Goal: Task Accomplishment & Management: Manage account settings

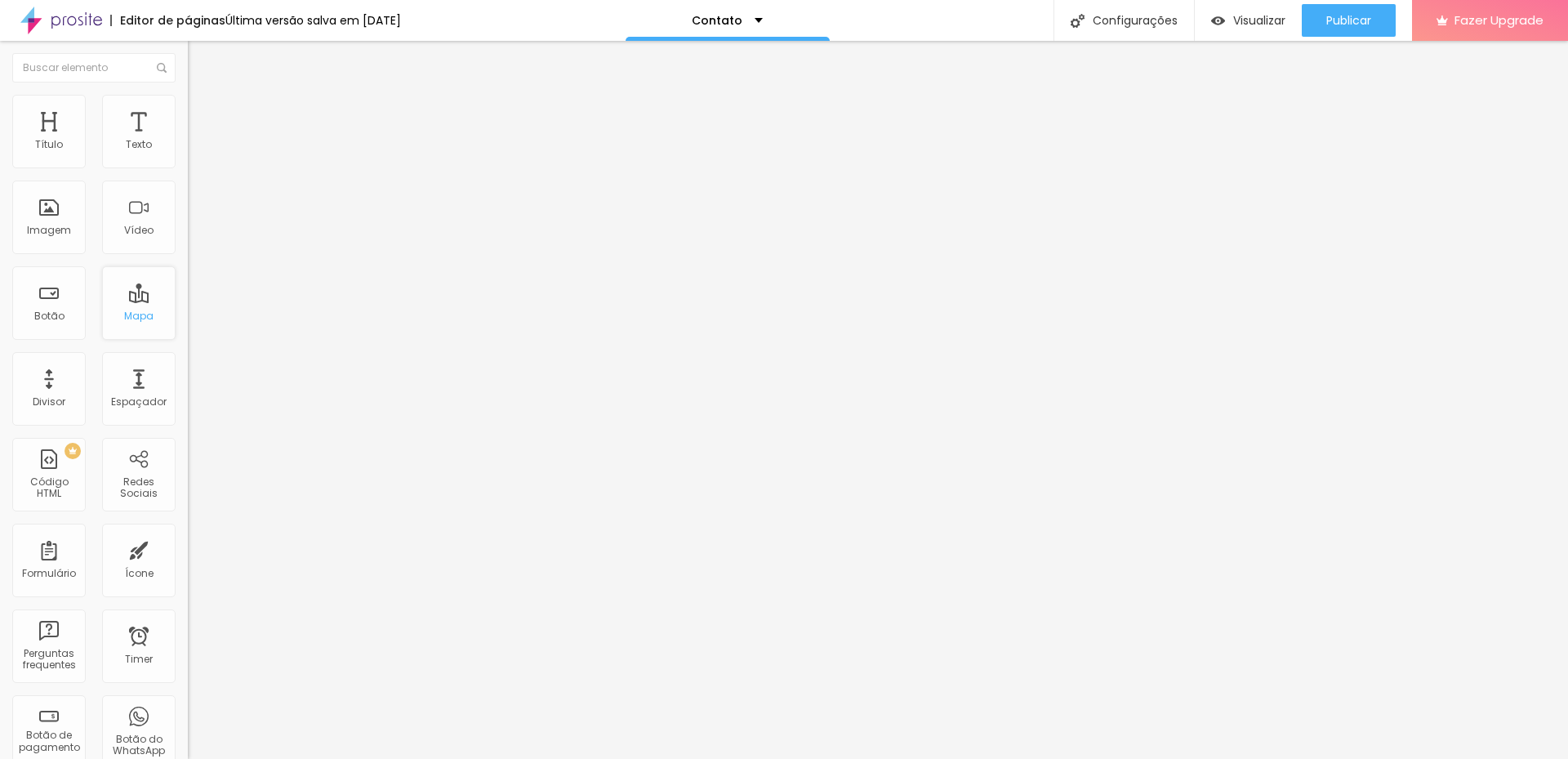
click at [130, 304] on div "Mapa" at bounding box center [139, 304] width 74 height 74
click at [188, 156] on div "TikTok" at bounding box center [281, 161] width 188 height 10
click at [196, 197] on div "TikTok" at bounding box center [281, 189] width 170 height 15
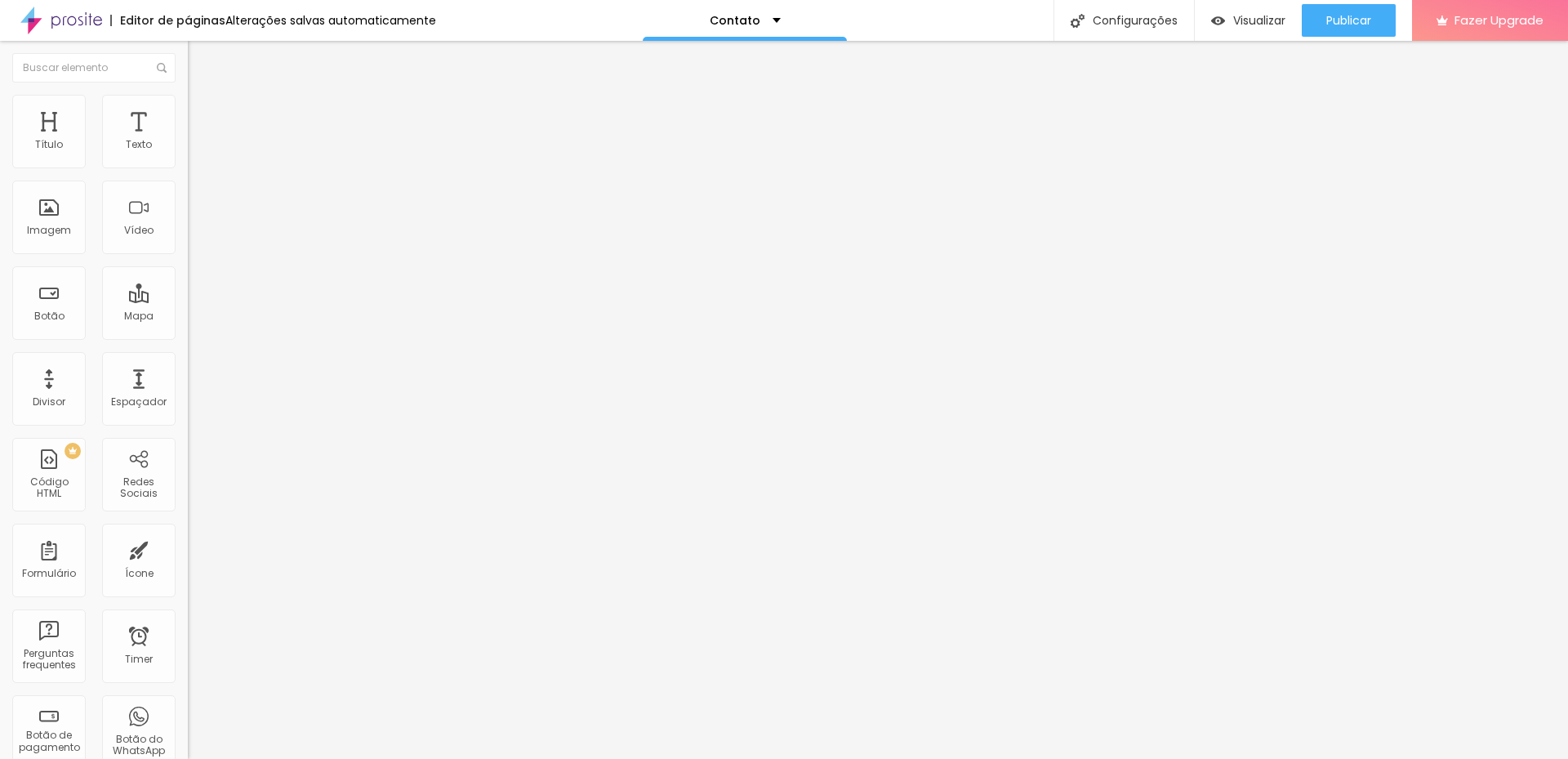
drag, startPoint x: 94, startPoint y: 298, endPoint x: -39, endPoint y: 300, distance: 133.0
click at [0, 300] on html "Editor de páginas Alterações salvas automaticamente Contato Configurações Confi…" at bounding box center [784, 380] width 1568 height 759
paste input "www.instagram.com/marcelo_morini_fotografia/"
type input "https://www.instagram.com/marcelo_morini_fotografia/"
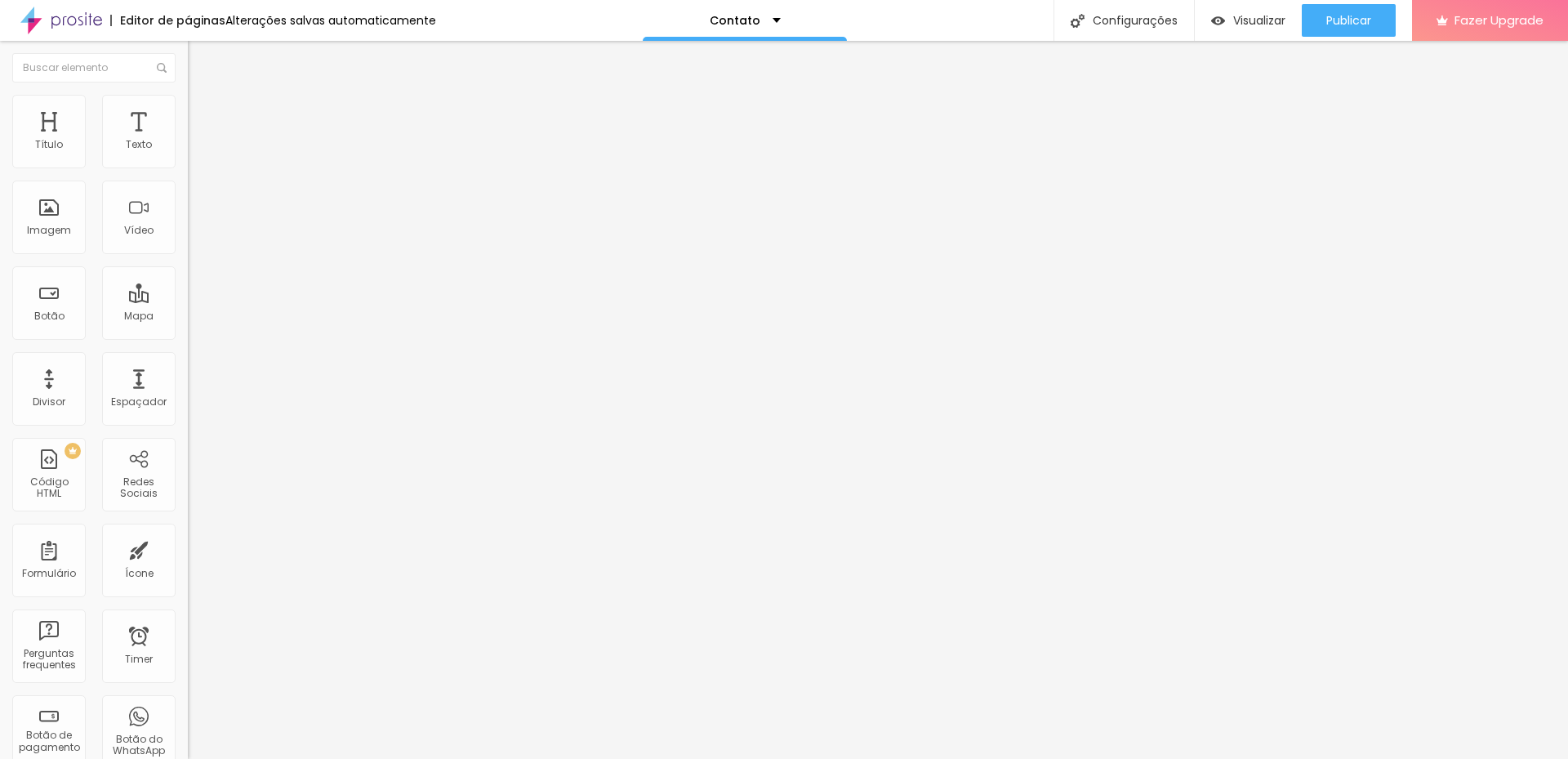
scroll to position [0, 0]
click at [188, 164] on div "Facebook" at bounding box center [281, 240] width 188 height 226
click at [188, 330] on div "Facebook" at bounding box center [281, 335] width 188 height 10
click at [188, 165] on div "Facebook" at bounding box center [281, 234] width 188 height 212
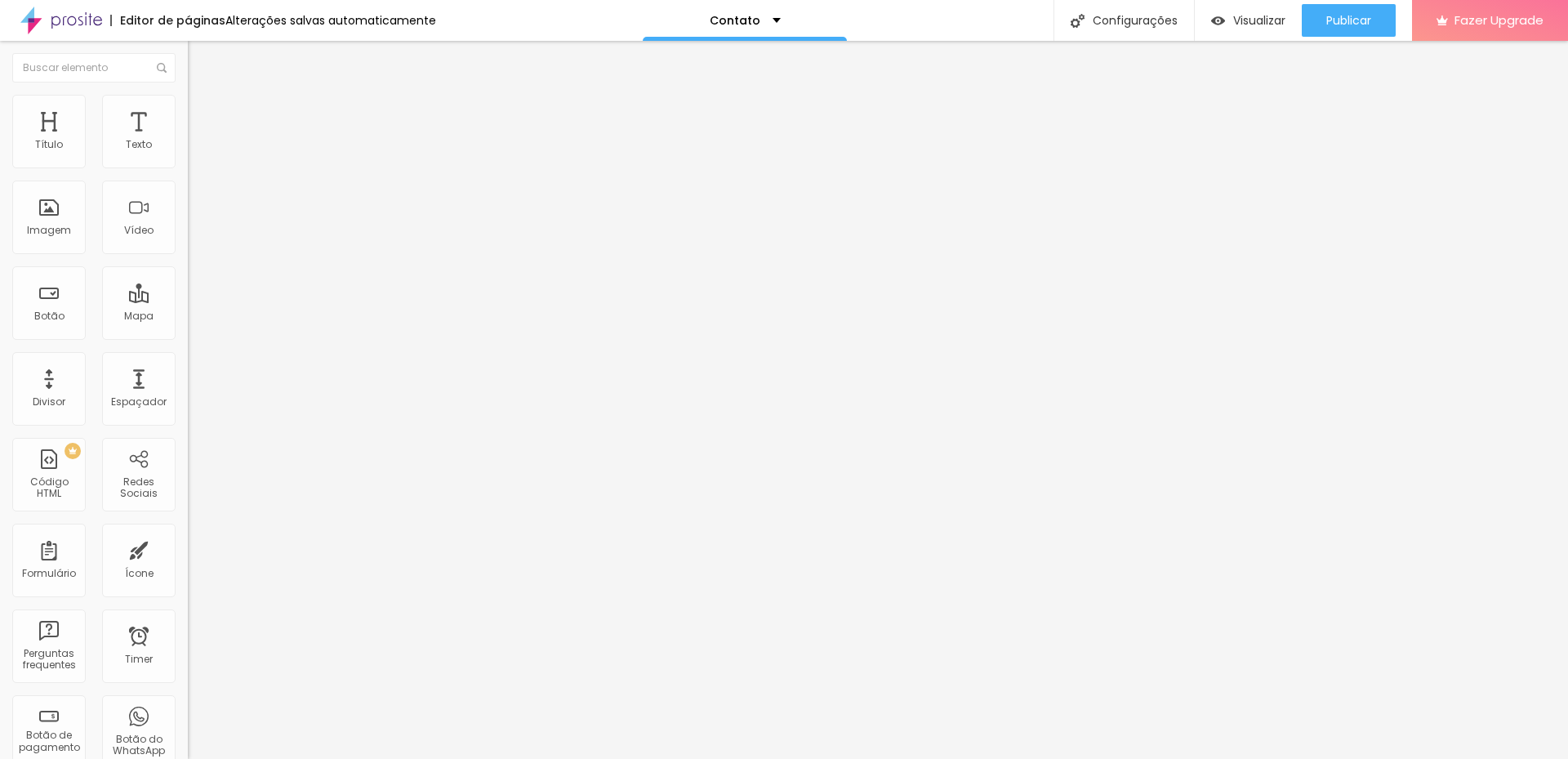
click at [188, 340] on img at bounding box center [194, 345] width 12 height 12
type input "https://www.instagram.com/marcelo_morini_fotografia/"
type input "https://"
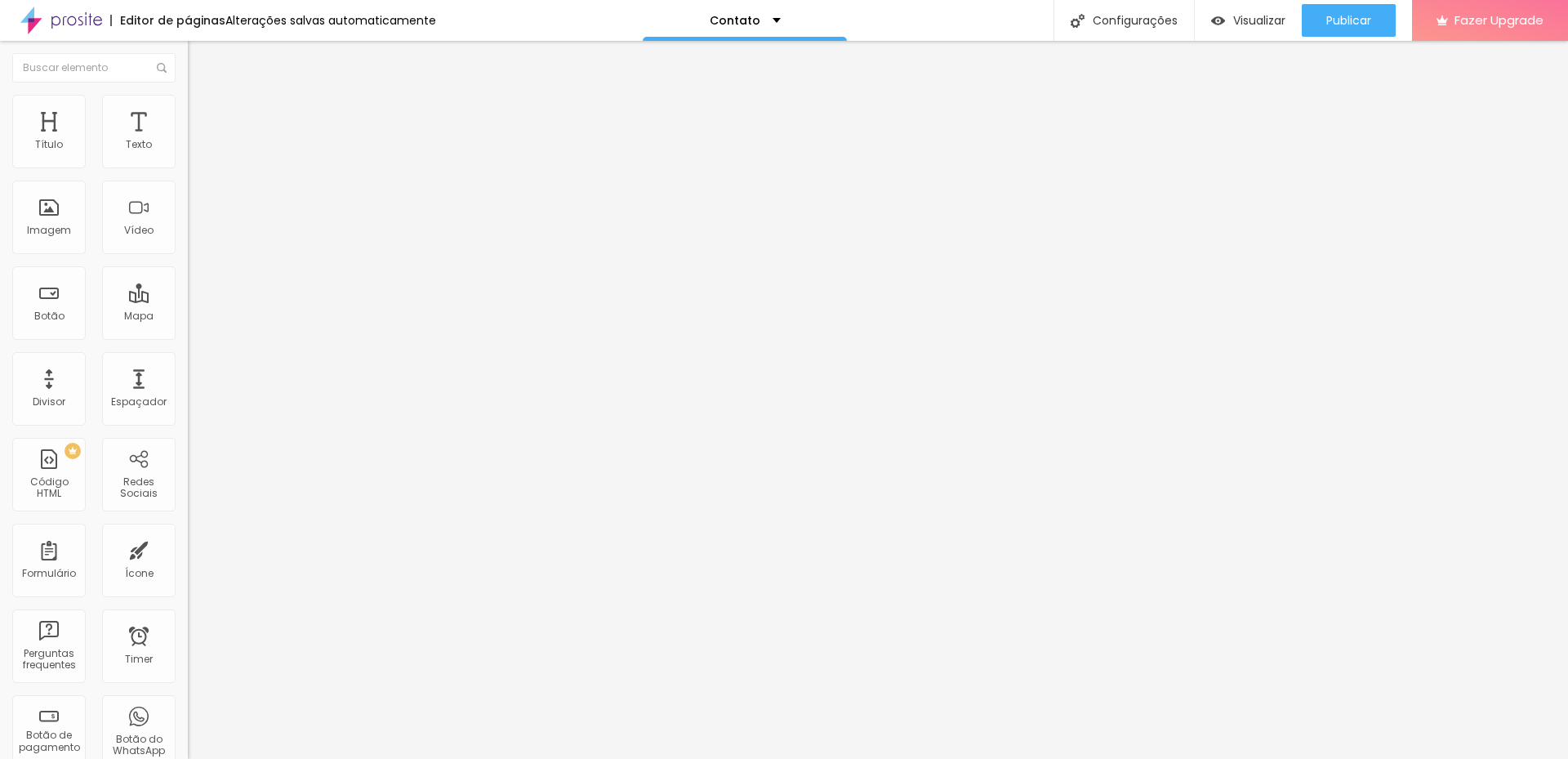
click at [202, 110] on span "Estilo" at bounding box center [215, 106] width 25 height 14
click at [188, 111] on img at bounding box center [195, 118] width 15 height 15
click at [188, 94] on li "Conteúdo" at bounding box center [281, 87] width 188 height 17
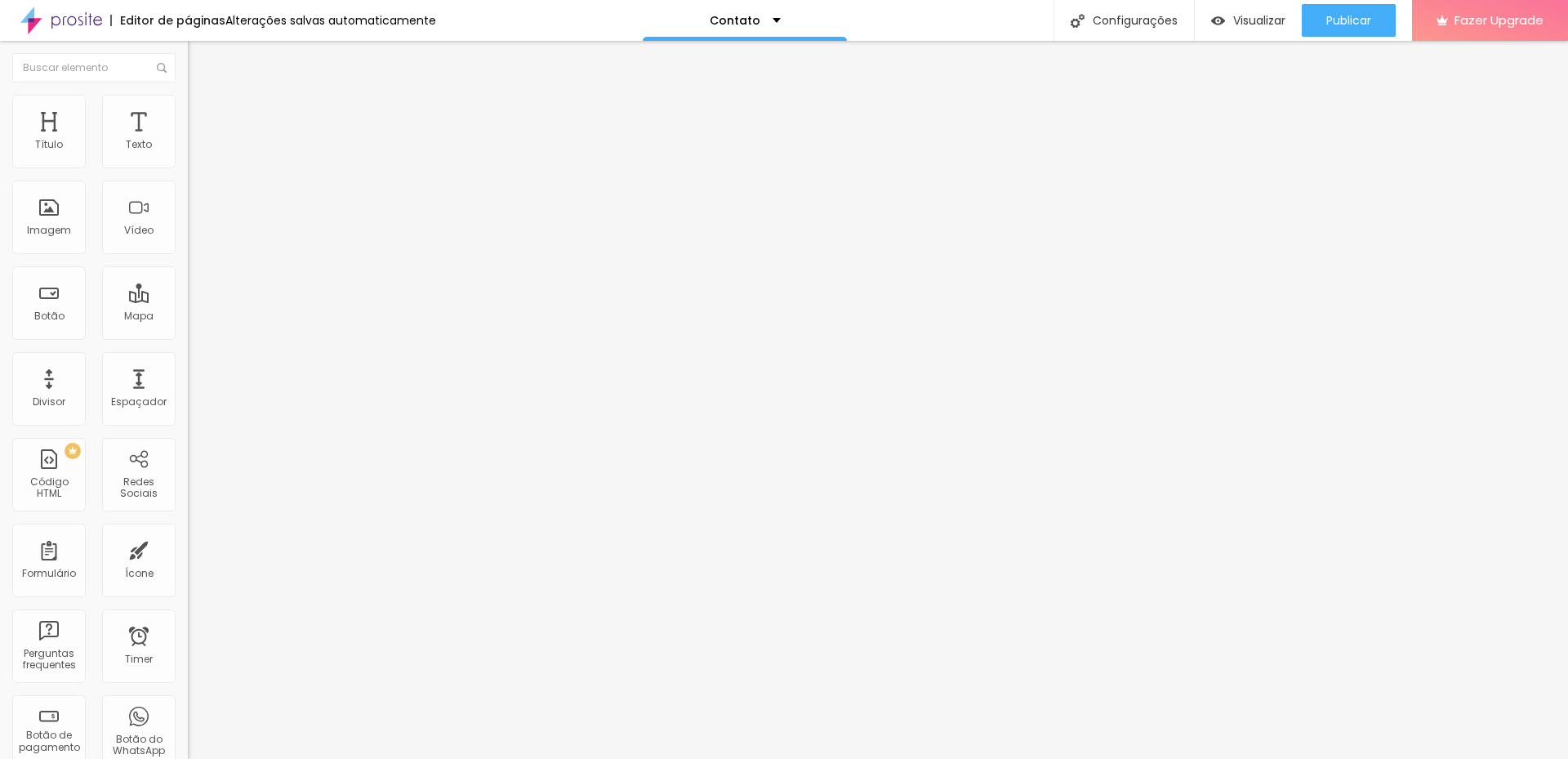
drag, startPoint x: 118, startPoint y: 186, endPoint x: -57, endPoint y: 188, distance: 175.0
click at [0, 188] on html "Editor de páginas Alterações salvas automaticamente Contato Configurações Confi…" at bounding box center [784, 380] width 1568 height 759
type input "Marcelo Morini Fotografia"
click at [764, 21] on div "Contato" at bounding box center [745, 20] width 71 height 12
click at [664, 71] on link "Sobre" at bounding box center [646, 62] width 36 height 18
